Goal: Task Accomplishment & Management: Use online tool/utility

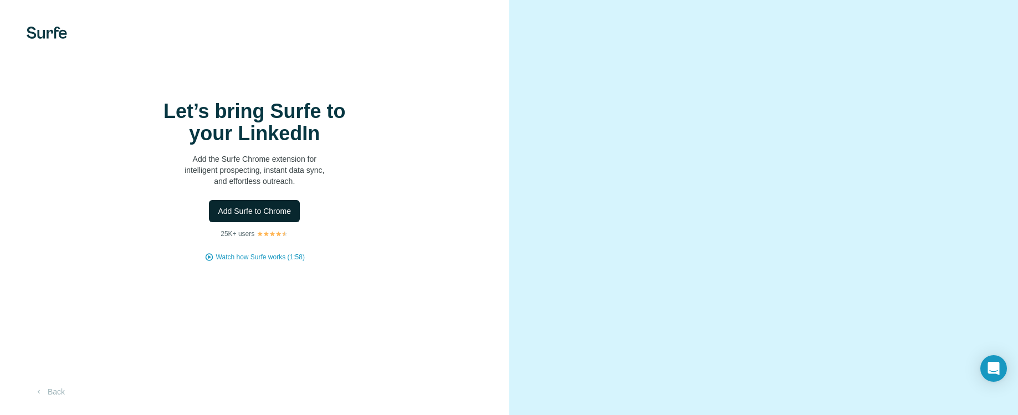
click at [263, 217] on span "Add Surfe to Chrome" at bounding box center [254, 211] width 73 height 11
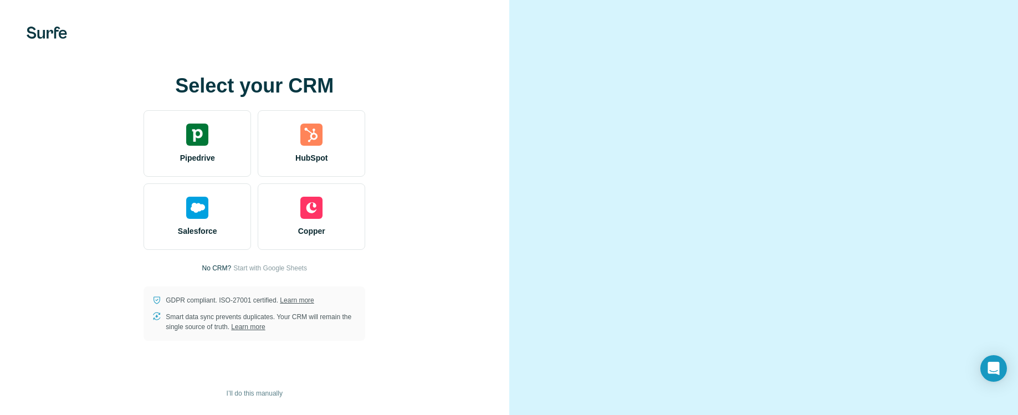
scroll to position [83, 0]
click at [263, 391] on span "I’ll do this manually" at bounding box center [255, 393] width 56 height 10
